Goal: Answer question/provide support

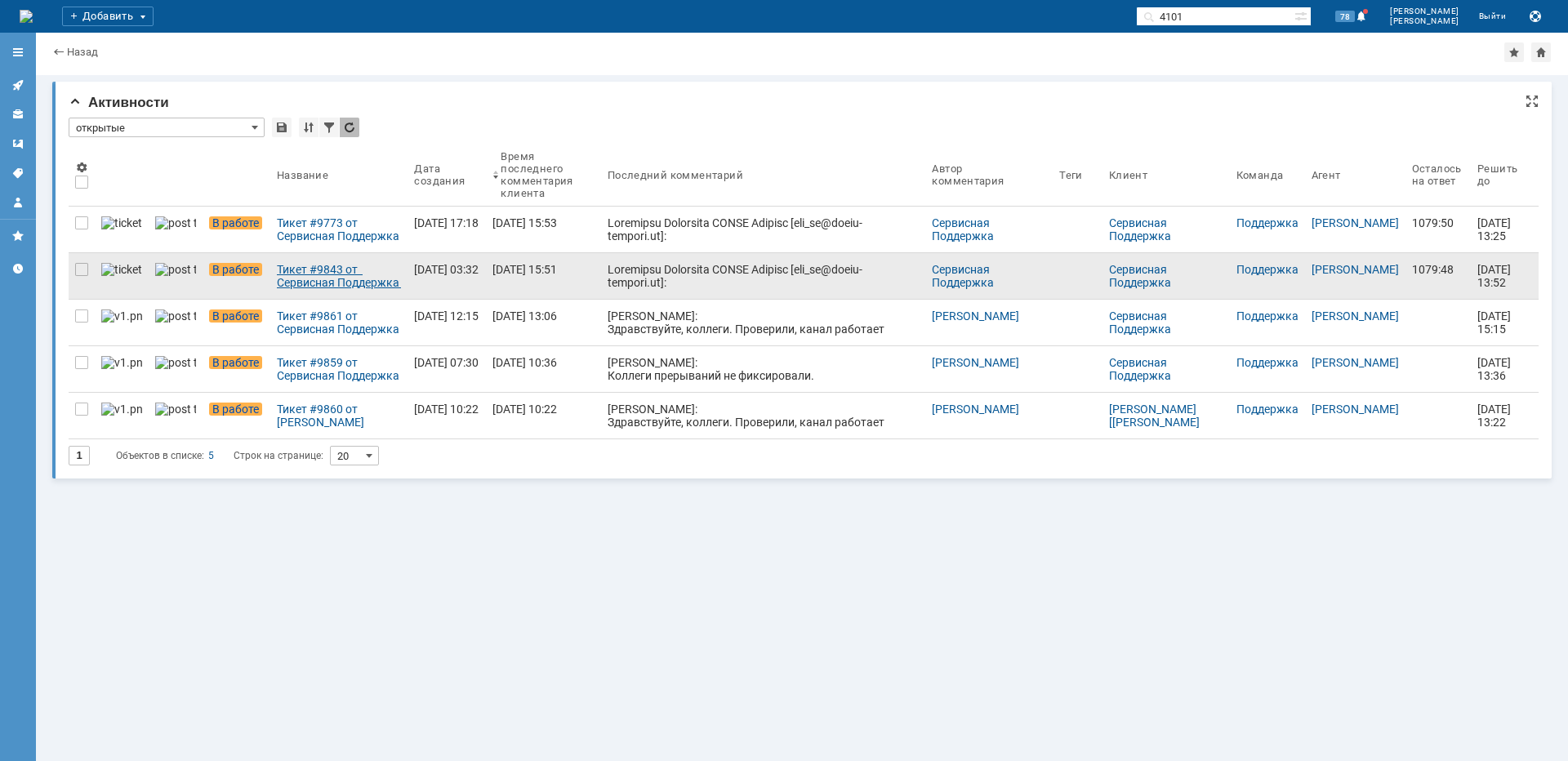
click at [348, 263] on div "Тикет #9843 от Сервисная Поддержка [PERSON_NAME] [[EMAIL_ADDRESS][DOMAIN_NAME]]…" at bounding box center [339, 276] width 125 height 26
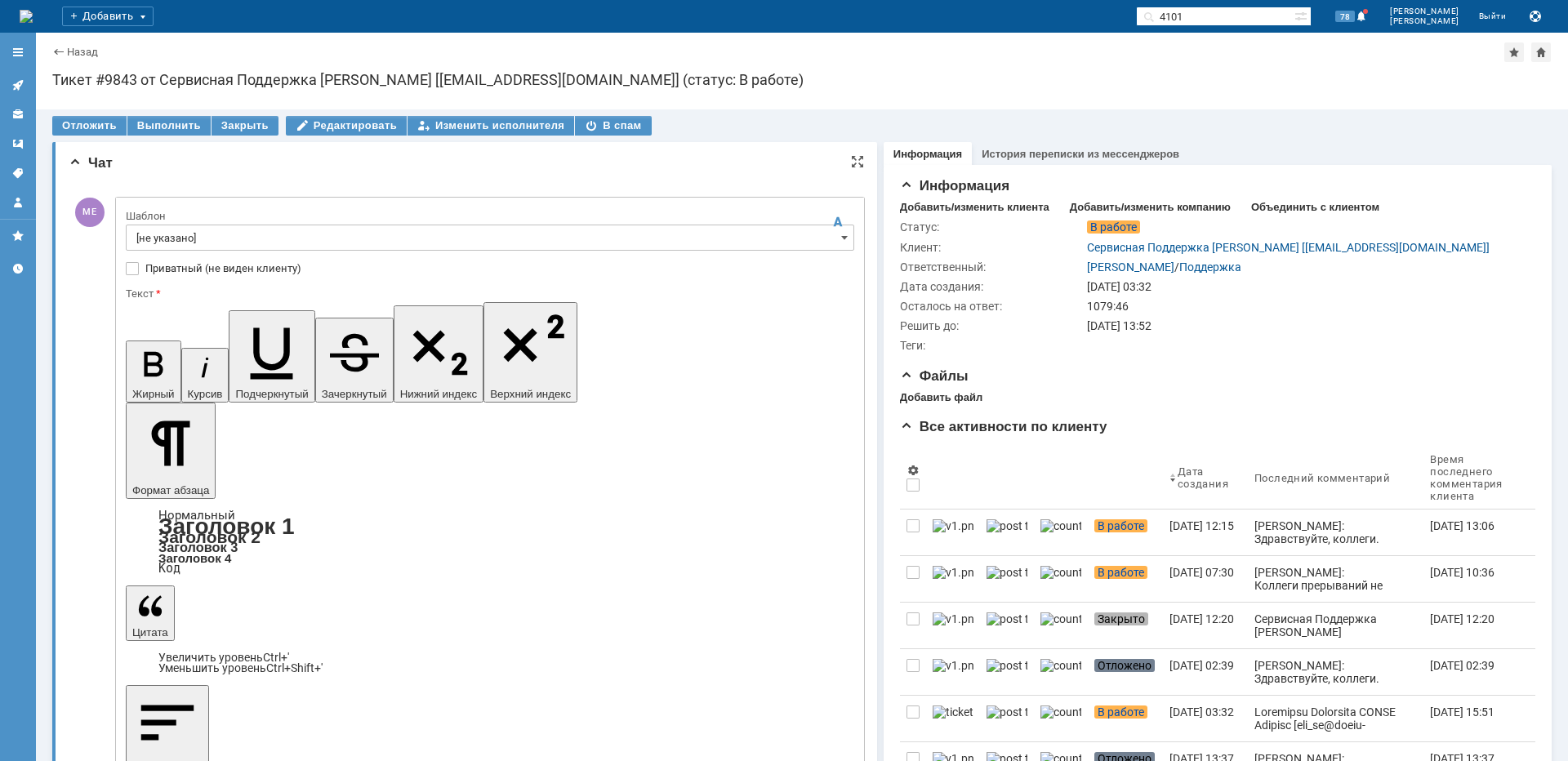
click at [179, 232] on input "[не указано]" at bounding box center [489, 236] width 728 height 26
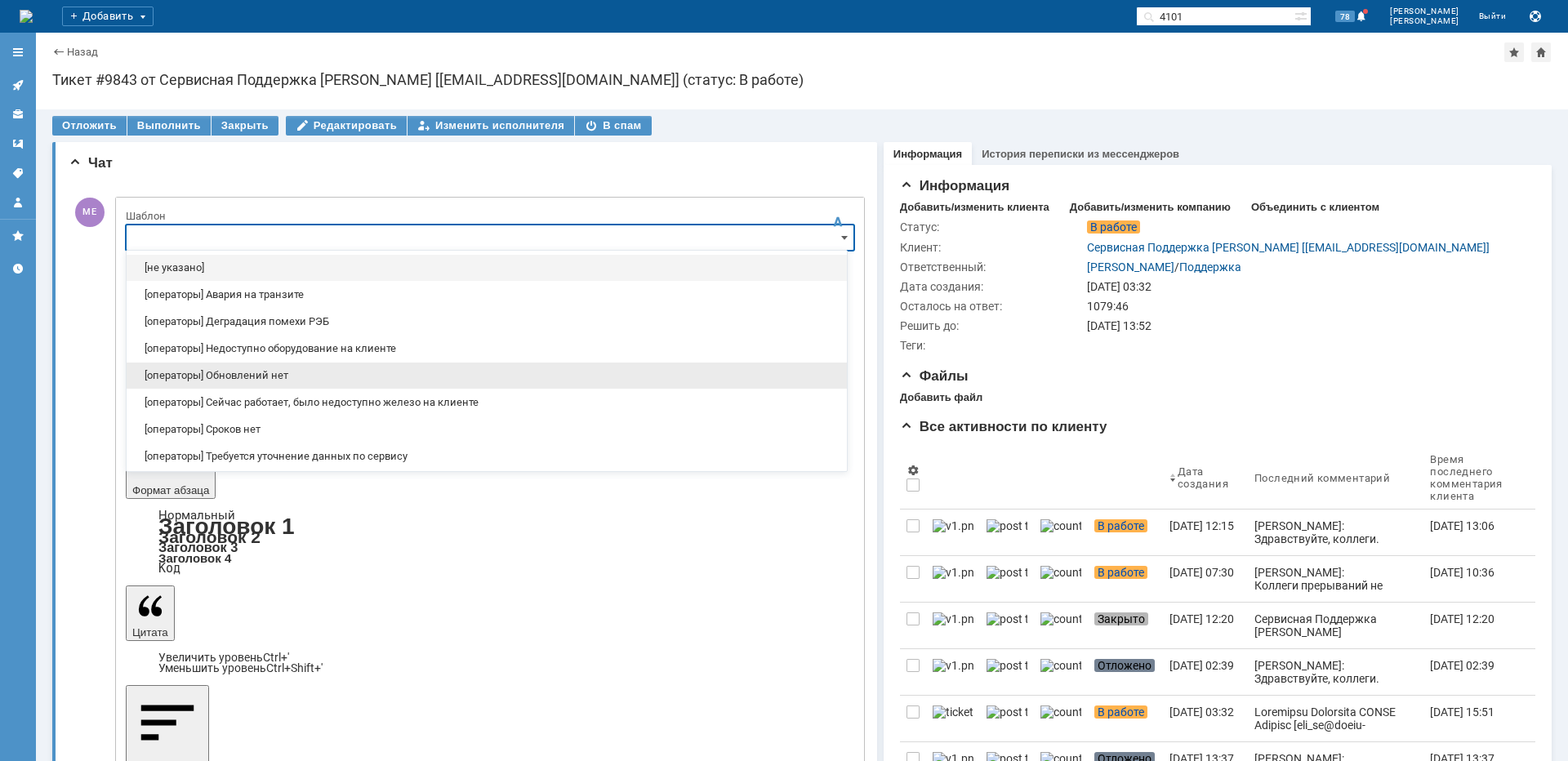
click at [251, 379] on span "[операторы] Обновлений нет" at bounding box center [486, 375] width 700 height 13
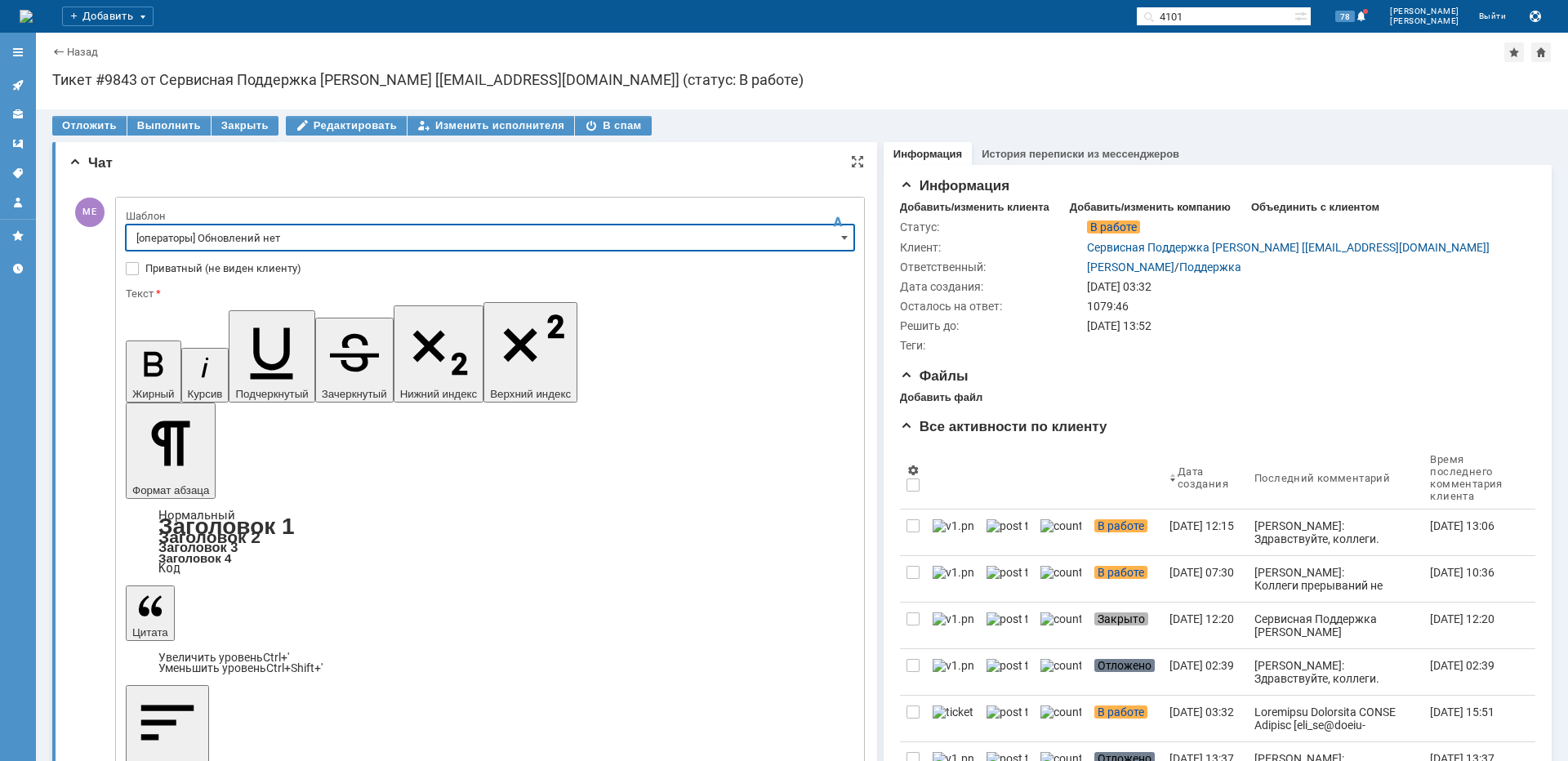
type input "[операторы] Обновлений нет"
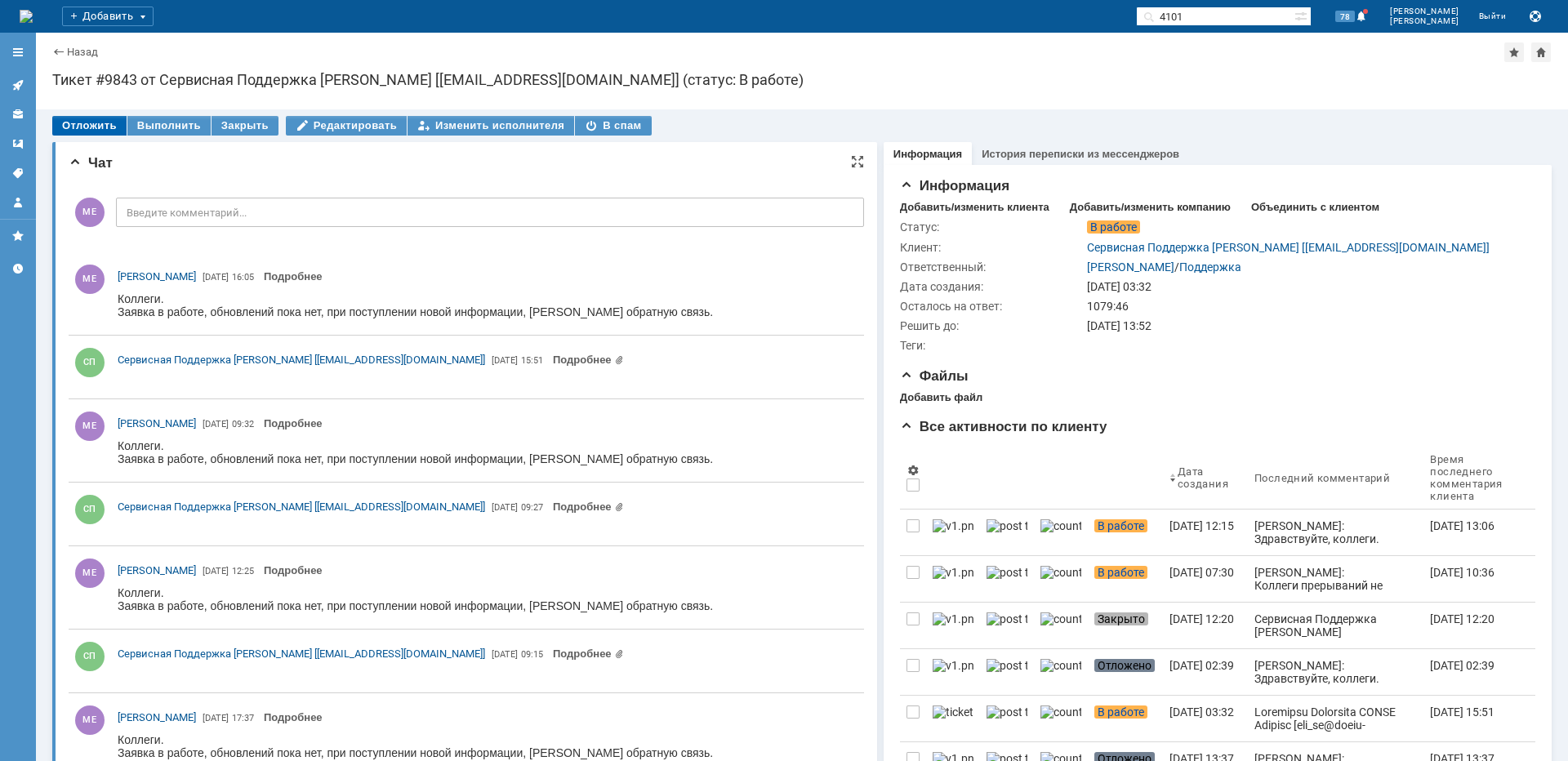
click at [78, 121] on div "Отложить" at bounding box center [90, 125] width 75 height 19
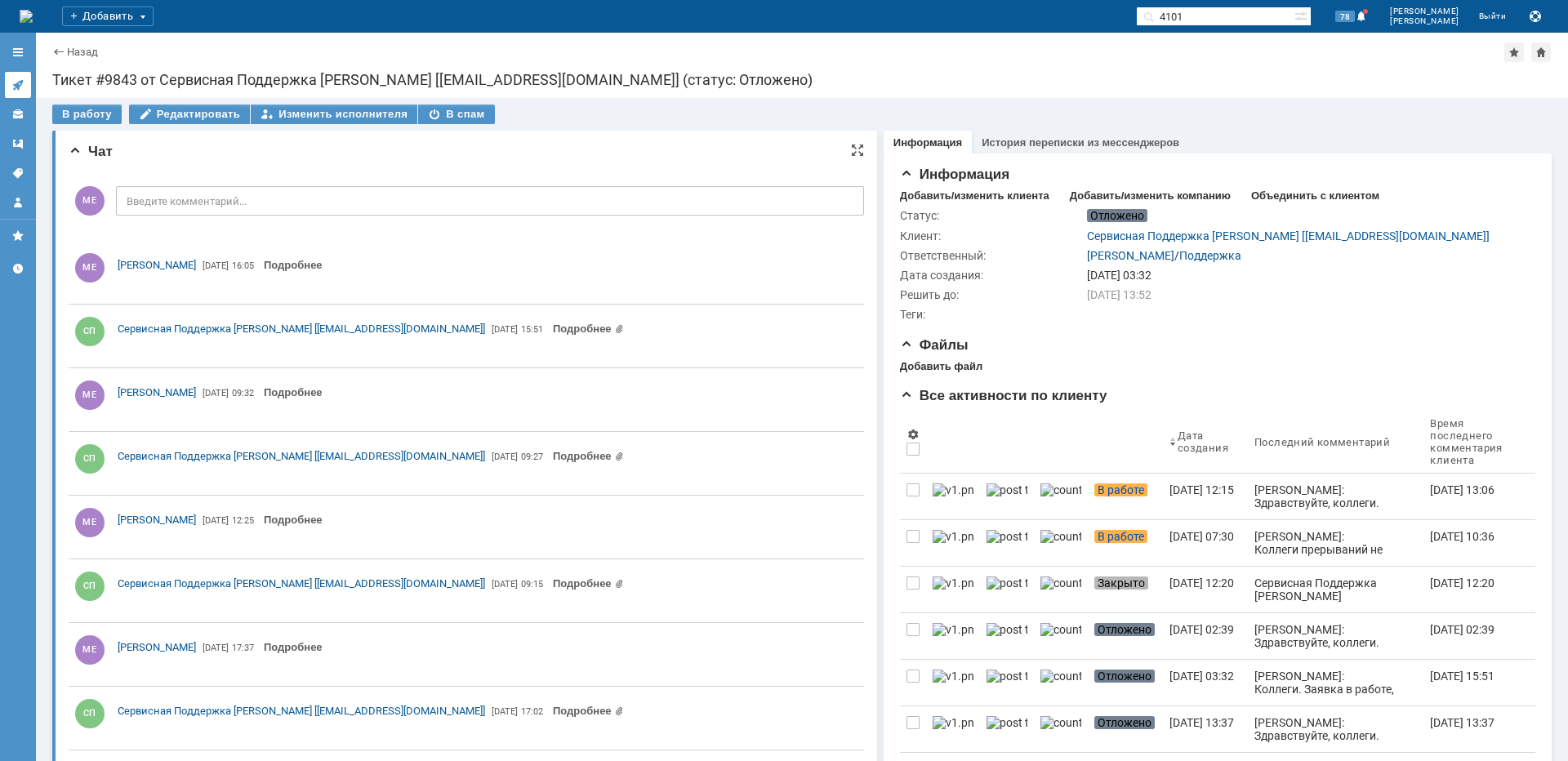
click at [12, 87] on icon at bounding box center [18, 85] width 13 height 13
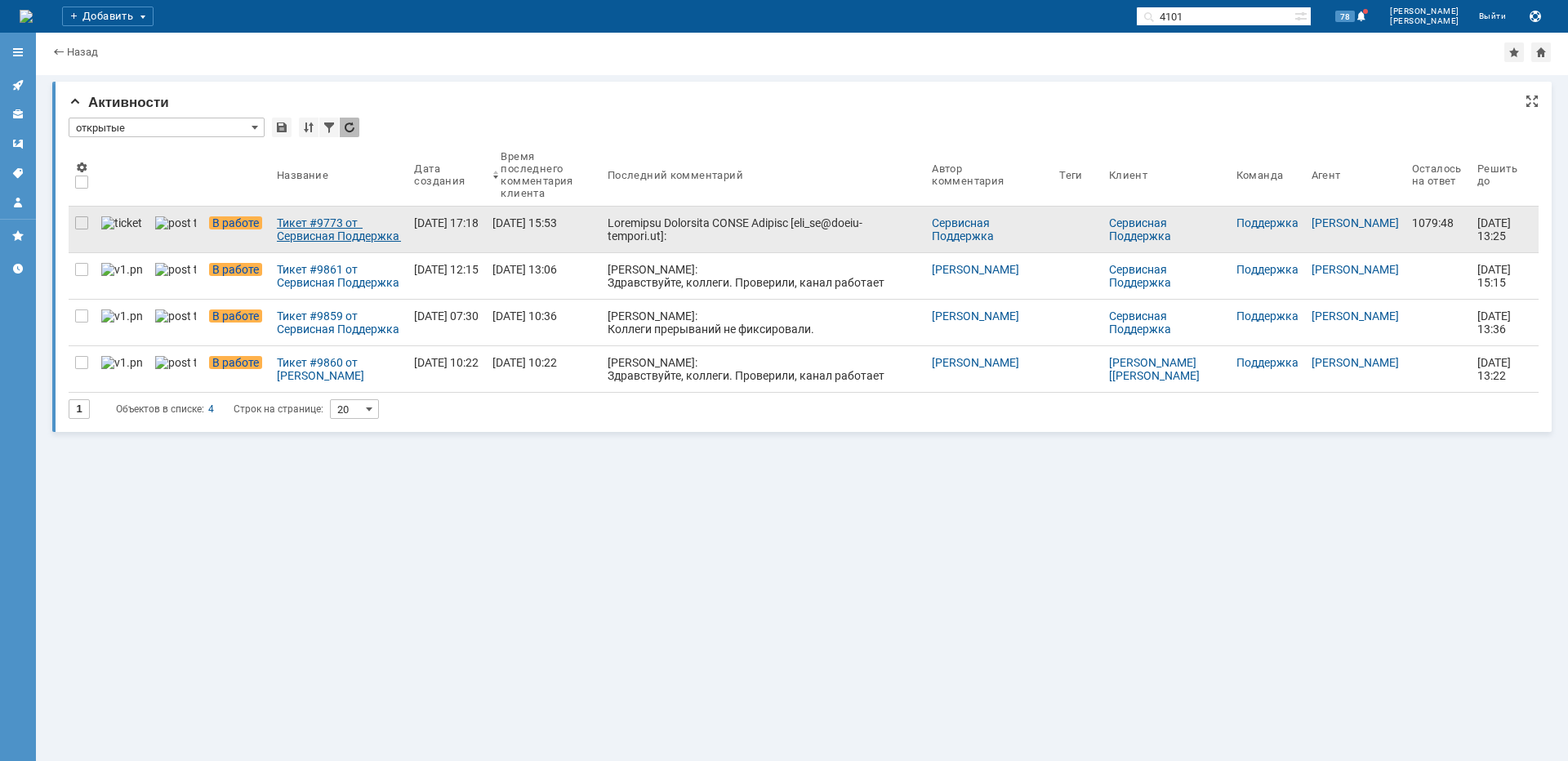
click at [346, 232] on div "Тикет #9773 от Сервисная Поддержка [PERSON_NAME] [[EMAIL_ADDRESS][DOMAIN_NAME]]…" at bounding box center [339, 229] width 125 height 26
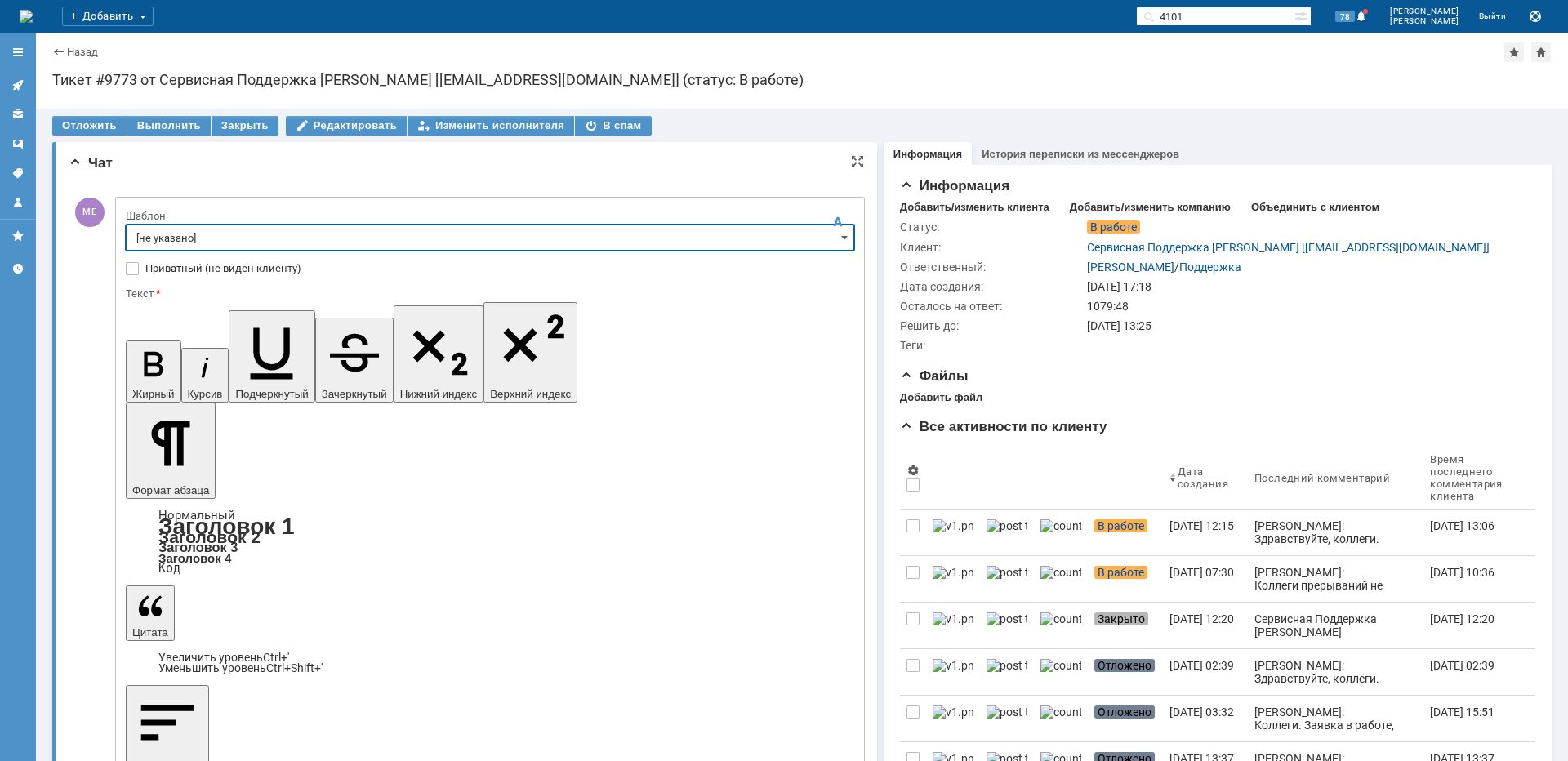
click at [172, 231] on input "[не указано]" at bounding box center [489, 236] width 728 height 26
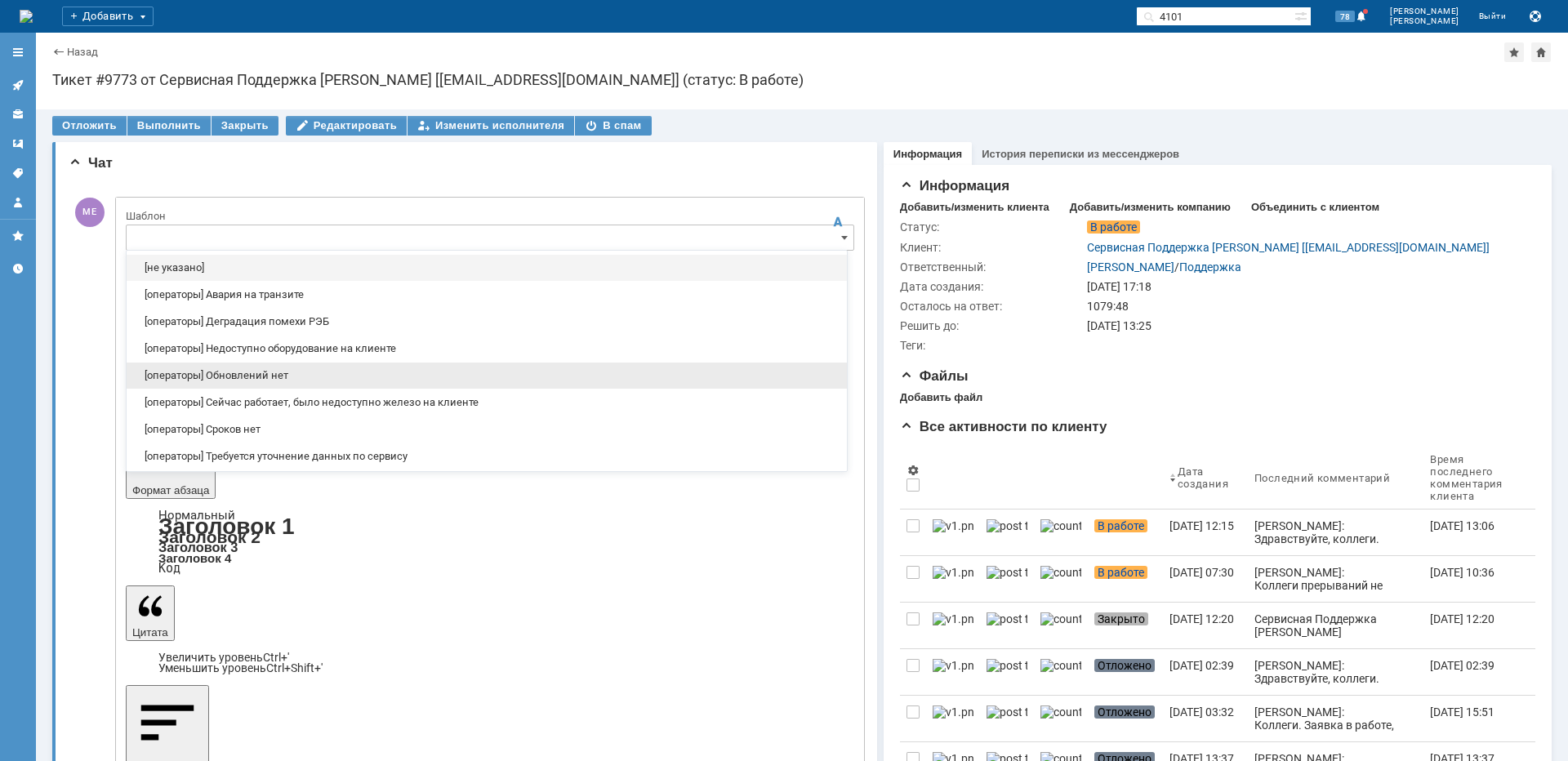
drag, startPoint x: 274, startPoint y: 382, endPoint x: 118, endPoint y: 84, distance: 336.4
click at [274, 382] on div "[операторы] Обновлений нет" at bounding box center [487, 375] width 720 height 26
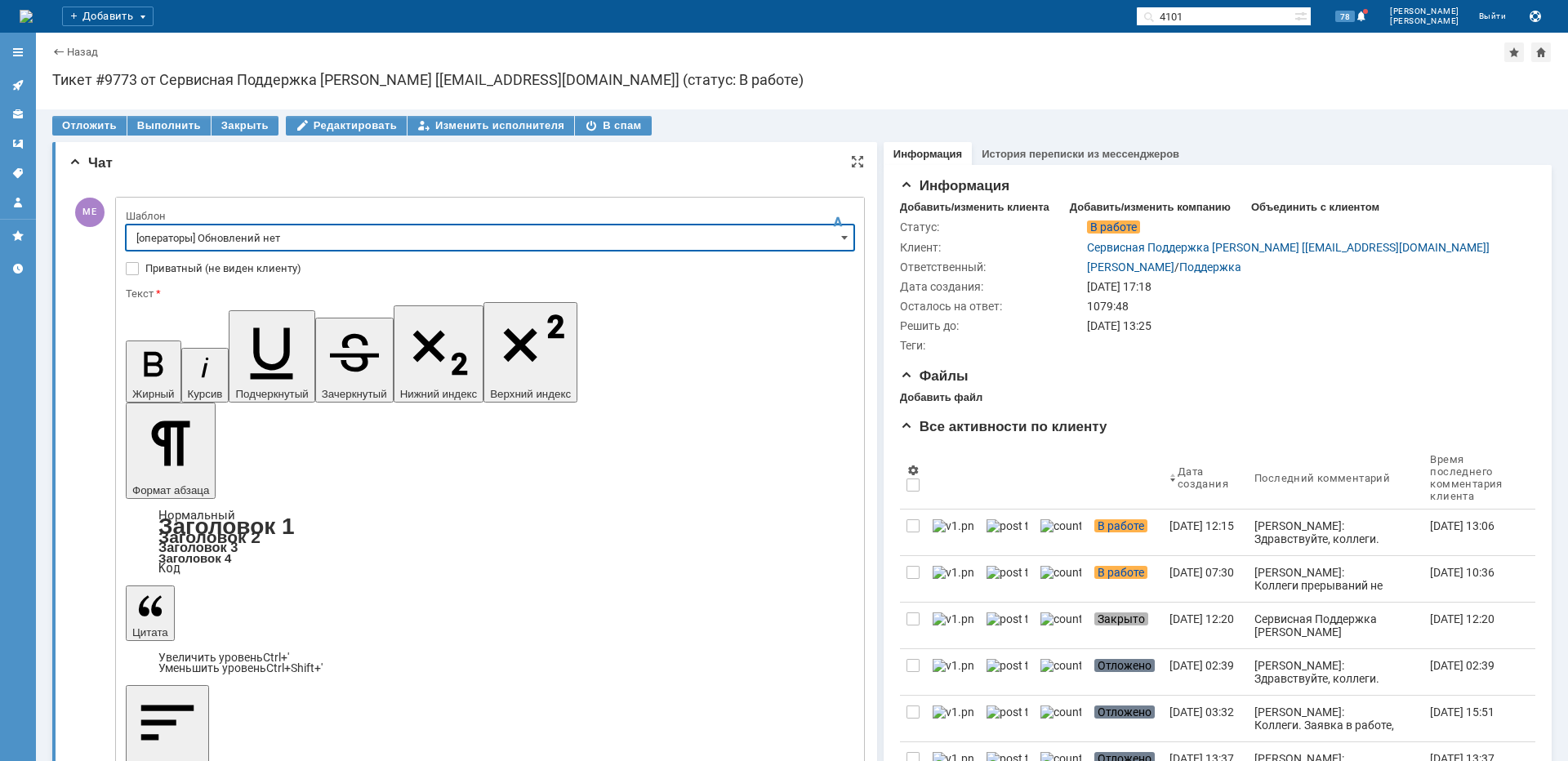
type input "[операторы] Обновлений нет"
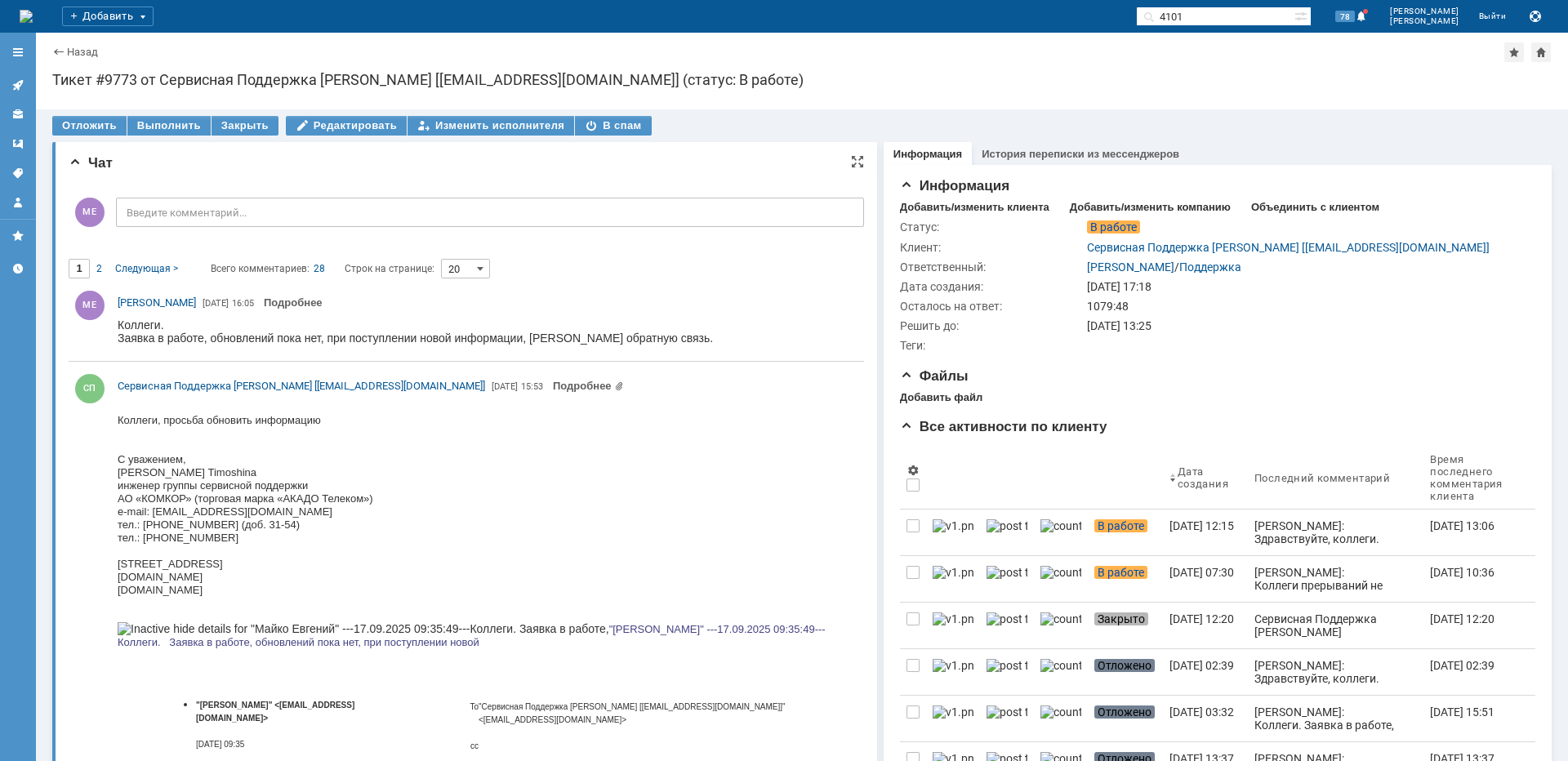
click at [28, 87] on link at bounding box center [17, 84] width 26 height 26
